Goal: Task Accomplishment & Management: Use online tool/utility

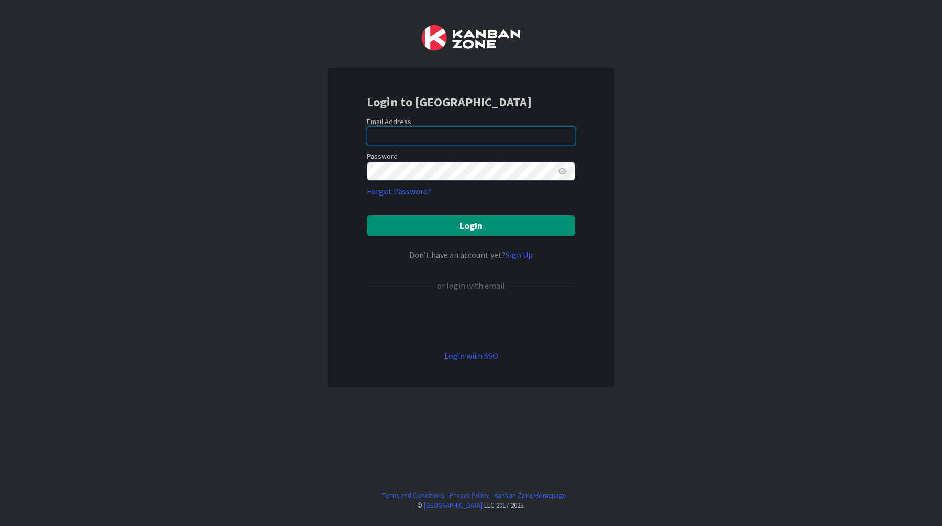
click at [511, 130] on input "email" at bounding box center [471, 135] width 208 height 19
click at [0, 525] on com-1password-button at bounding box center [0, 526] width 0 height 0
click at [498, 123] on div "Email Address" at bounding box center [471, 121] width 208 height 9
click at [498, 127] on input "email" at bounding box center [471, 135] width 208 height 19
click at [631, 141] on div "Login to [GEOGRAPHIC_DATA] Email Address Password Forgot Password? Login Don’t …" at bounding box center [471, 263] width 942 height 526
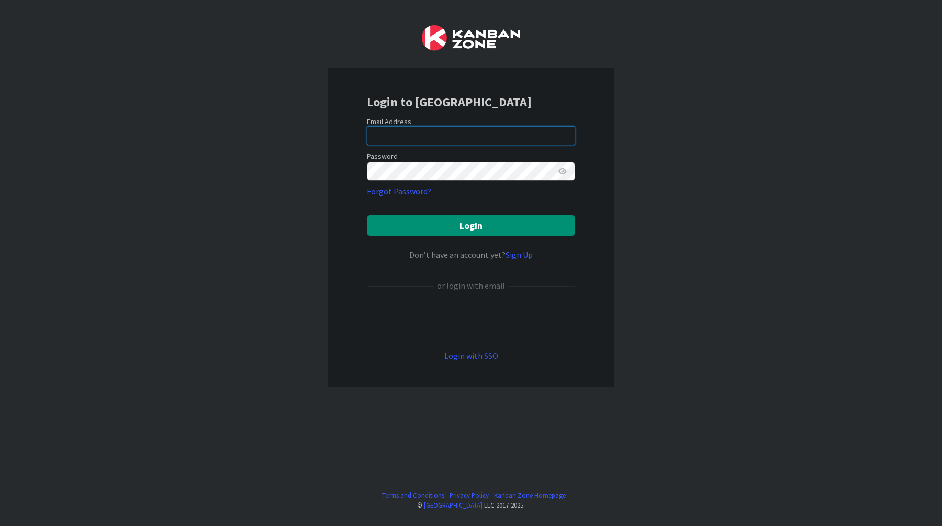
click at [549, 141] on input "email" at bounding box center [471, 135] width 208 height 19
type input "[EMAIL_ADDRESS][DOMAIN_NAME]"
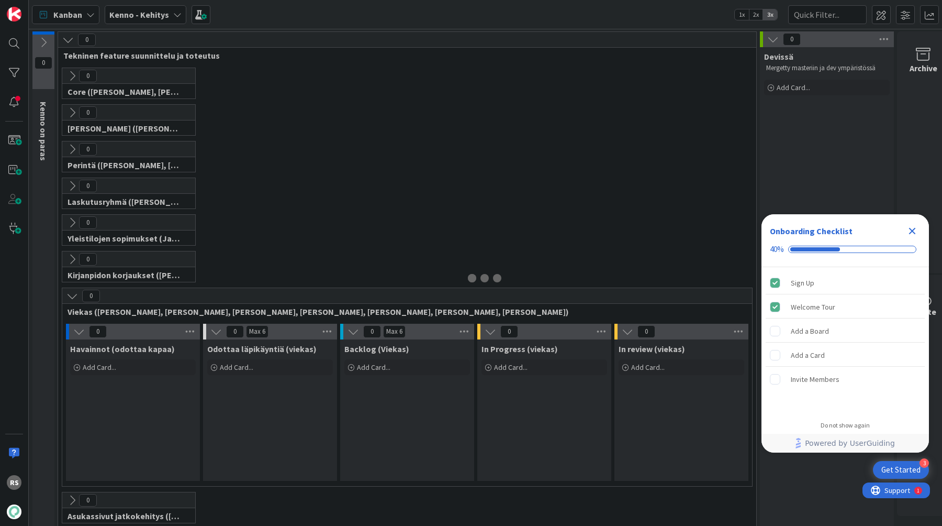
click at [910, 228] on icon "Close Checklist" at bounding box center [912, 231] width 7 height 7
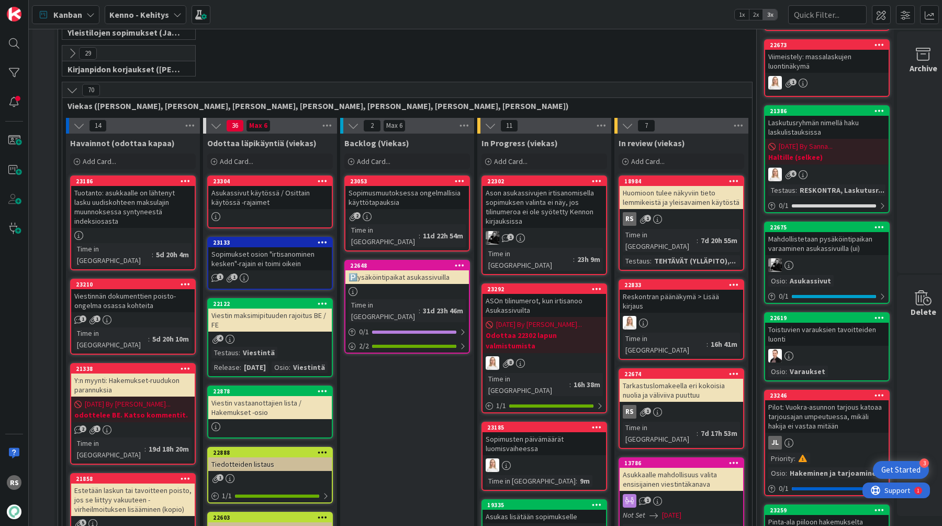
scroll to position [289, 0]
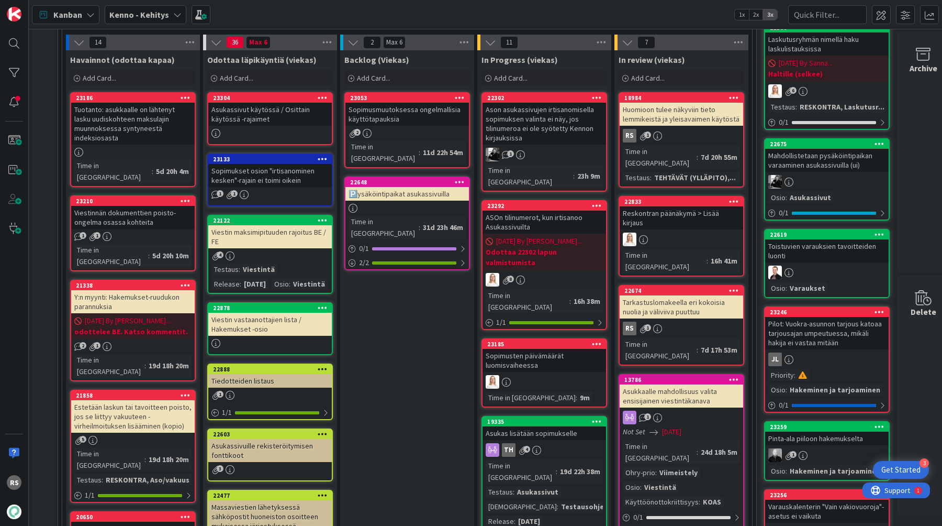
click at [297, 113] on div "Asukassivut käytössä / Osittain käytössä -rajaimet" at bounding box center [270, 114] width 124 height 23
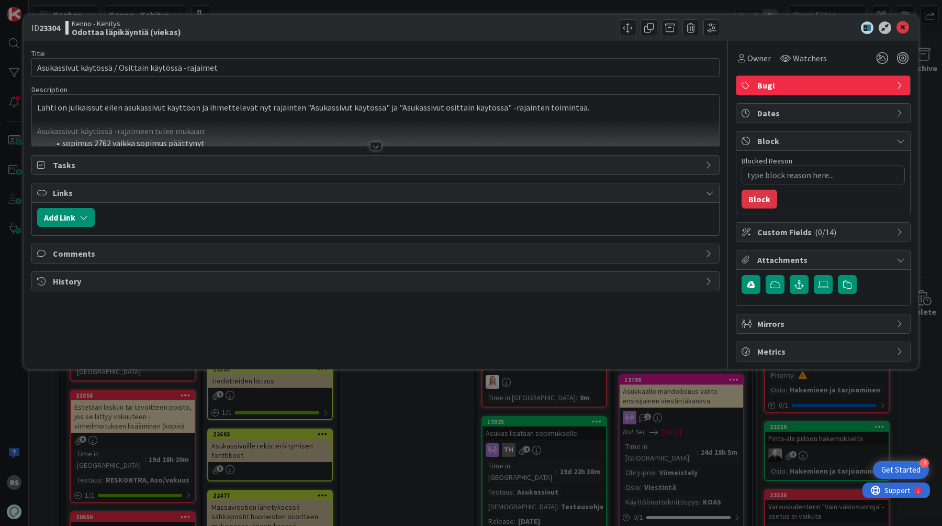
click at [393, 146] on div at bounding box center [375, 133] width 687 height 27
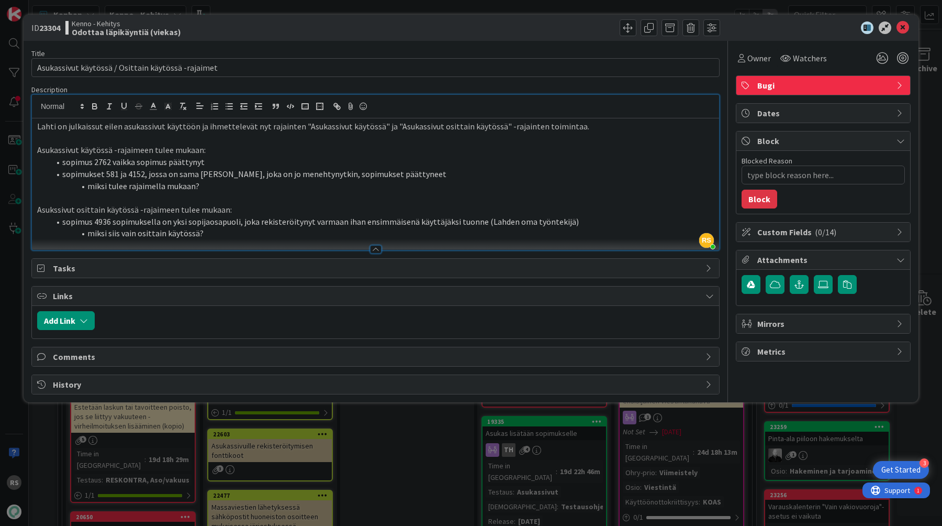
type textarea "x"
